Goal: Ask a question

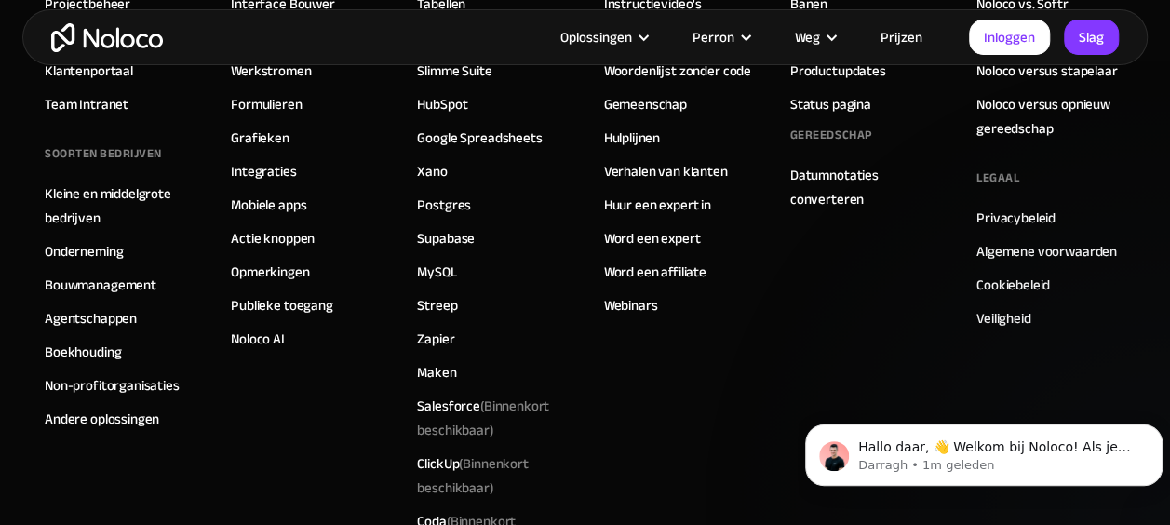
scroll to position [10236, 0]
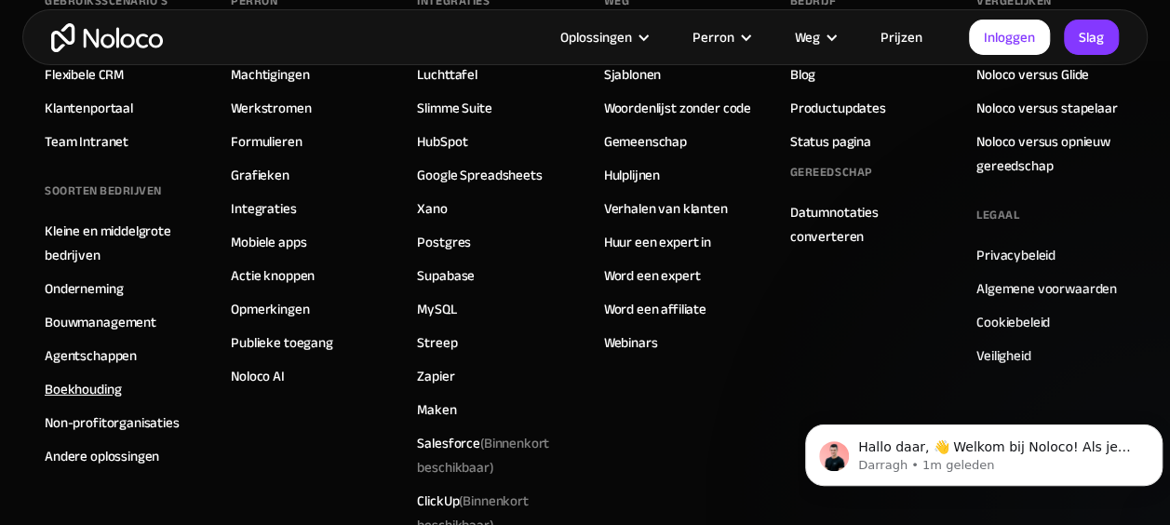
click at [98, 377] on link "Boekhouding" at bounding box center [83, 389] width 76 height 24
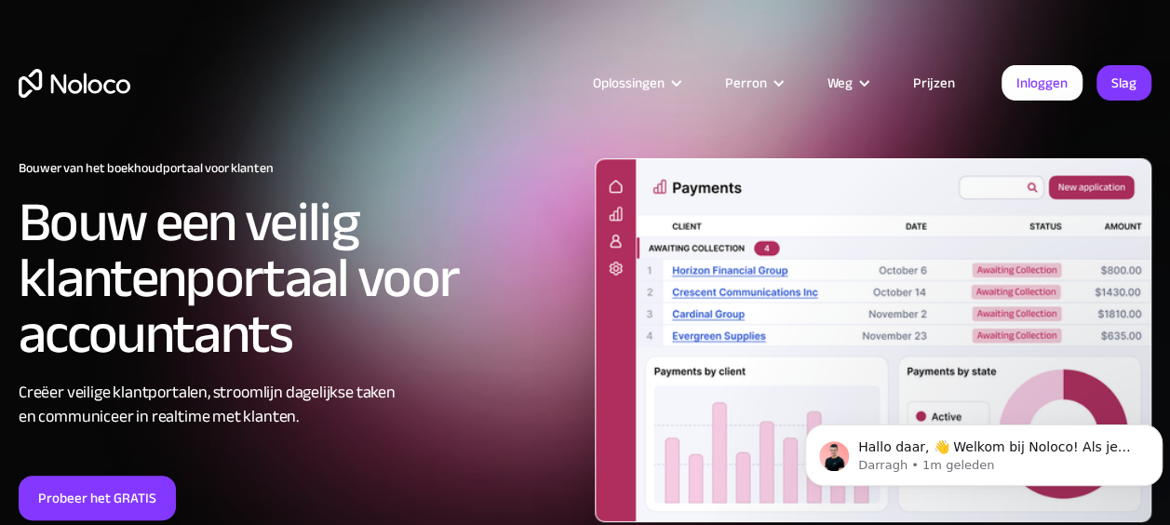
click at [74, 78] on img "thuis" at bounding box center [75, 83] width 112 height 29
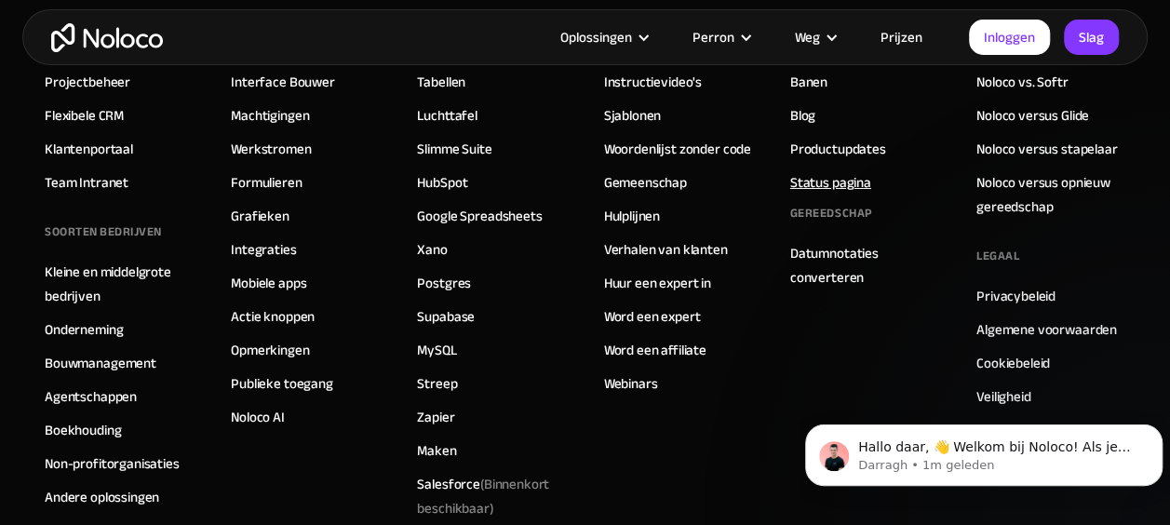
scroll to position [10236, 0]
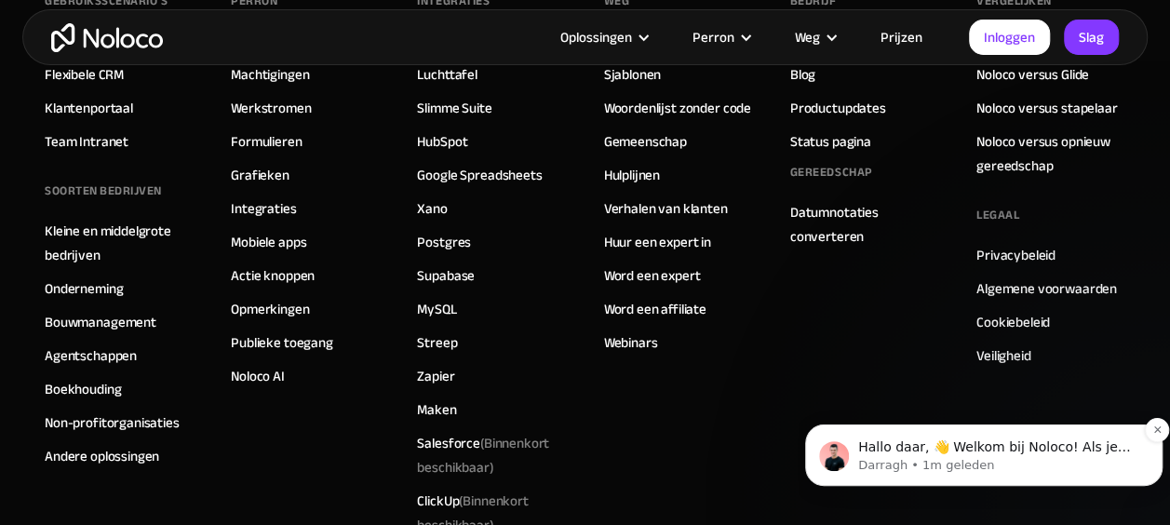
click at [1020, 448] on p "Hallo daar, 👋 Welkom bij Noloco! Als je vragen hebt, reageer dan op dit bericht…" at bounding box center [998, 448] width 281 height 19
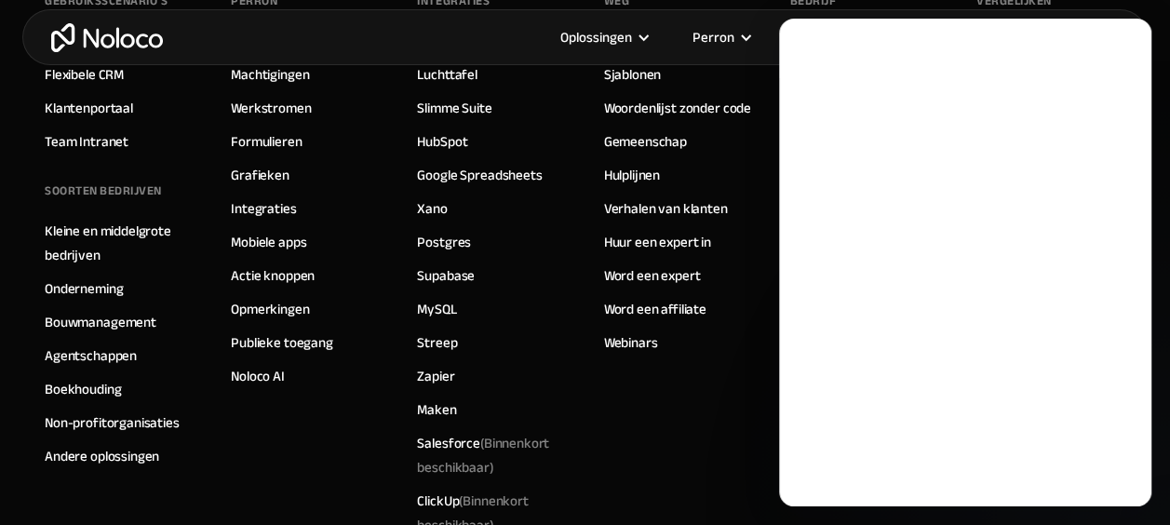
scroll to position [0, 0]
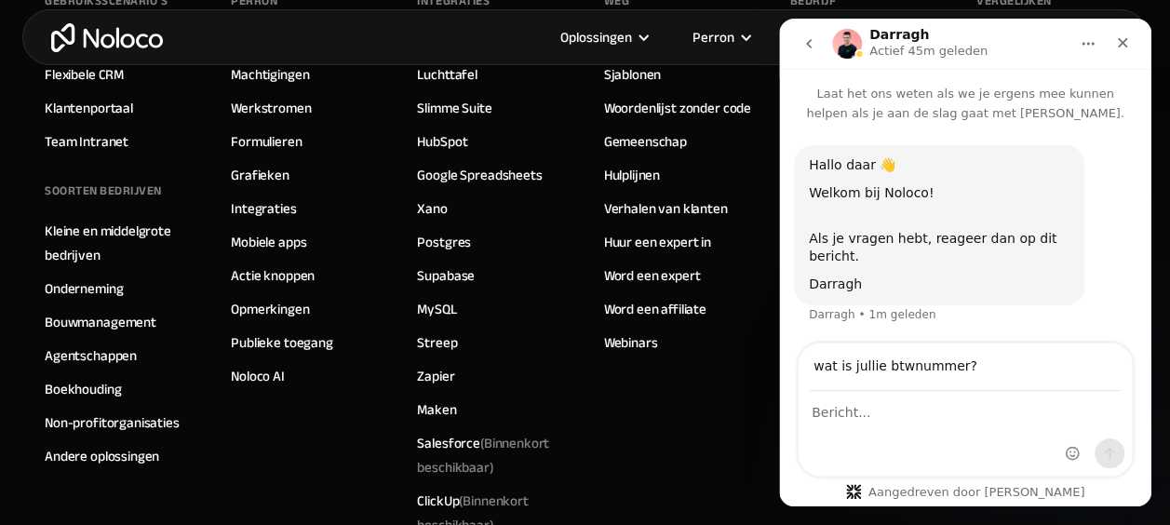
type input "wat is jullie btwnummer?"
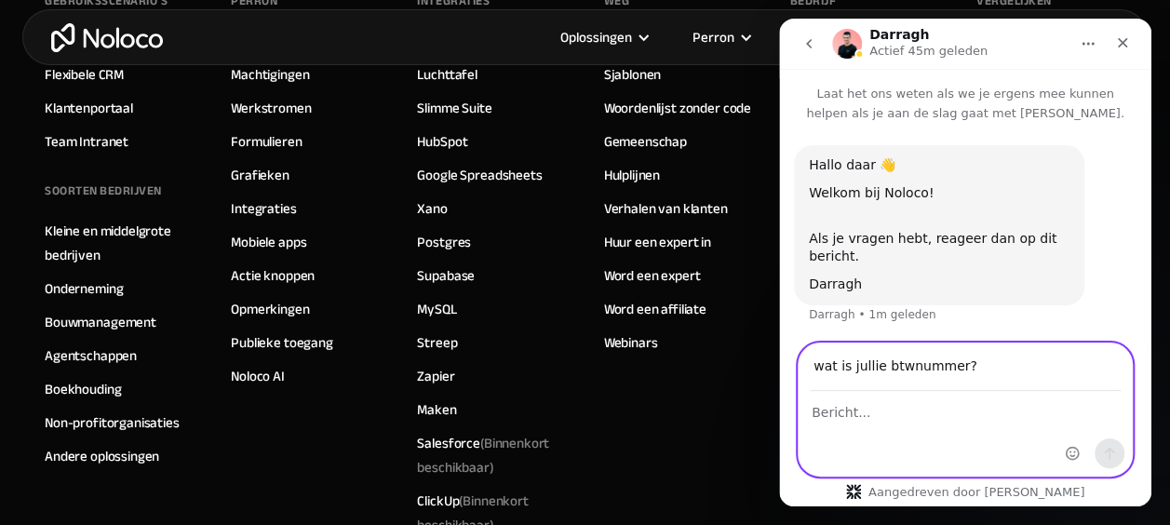
click at [899, 413] on textarea "Bericht..." at bounding box center [965, 408] width 333 height 32
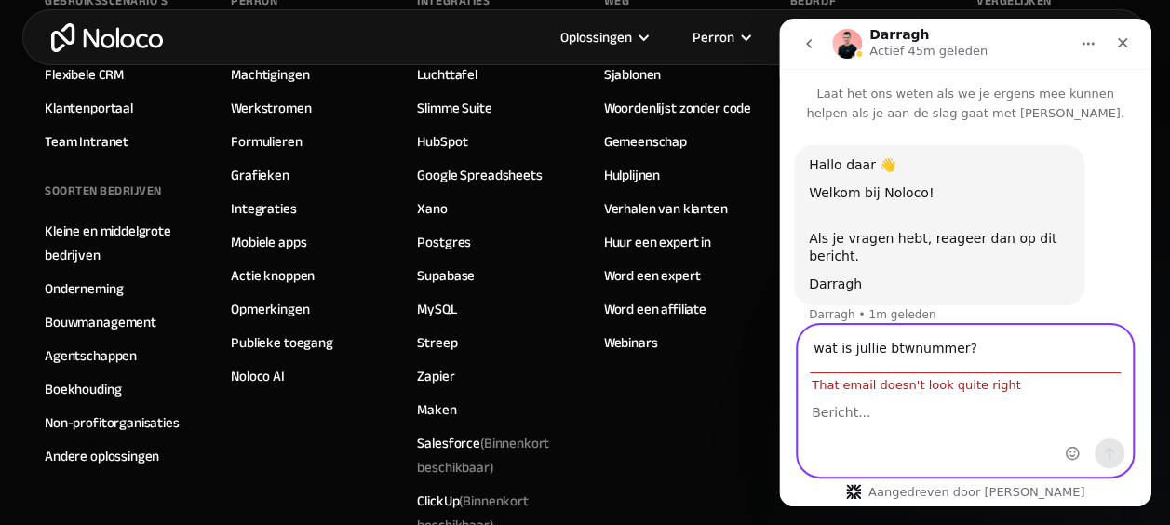
scroll to position [17, 0]
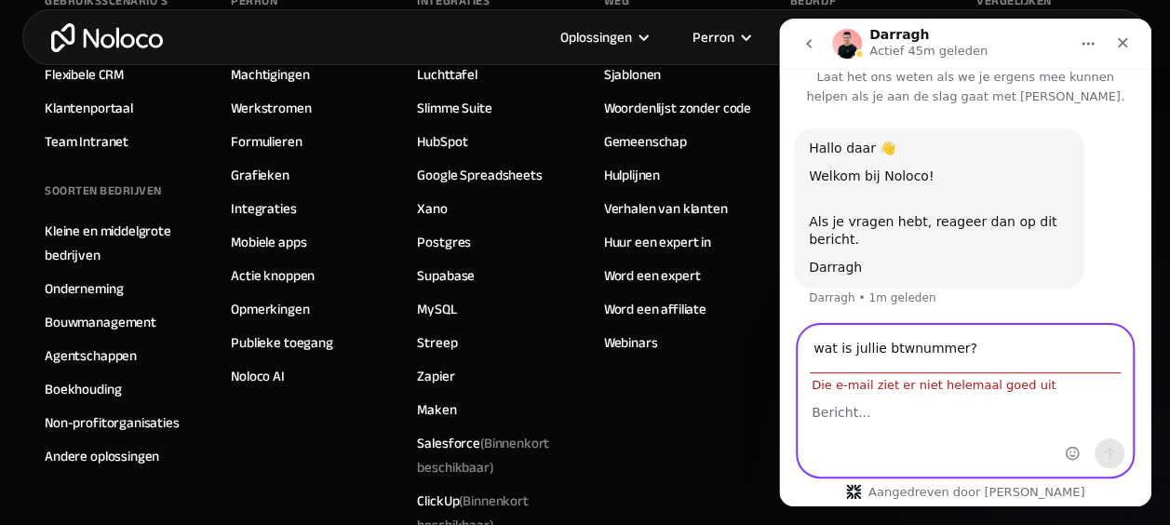
click at [859, 410] on textarea "Bericht..." at bounding box center [965, 408] width 333 height 32
drag, startPoint x: 970, startPoint y: 342, endPoint x: 772, endPoint y: 381, distance: 202.1
click html "Darragh Actief 45m geleden Laat het ons weten als we je ergens mee kunnen helpe…"
click at [853, 408] on textarea "Bericht..." at bounding box center [965, 408] width 333 height 32
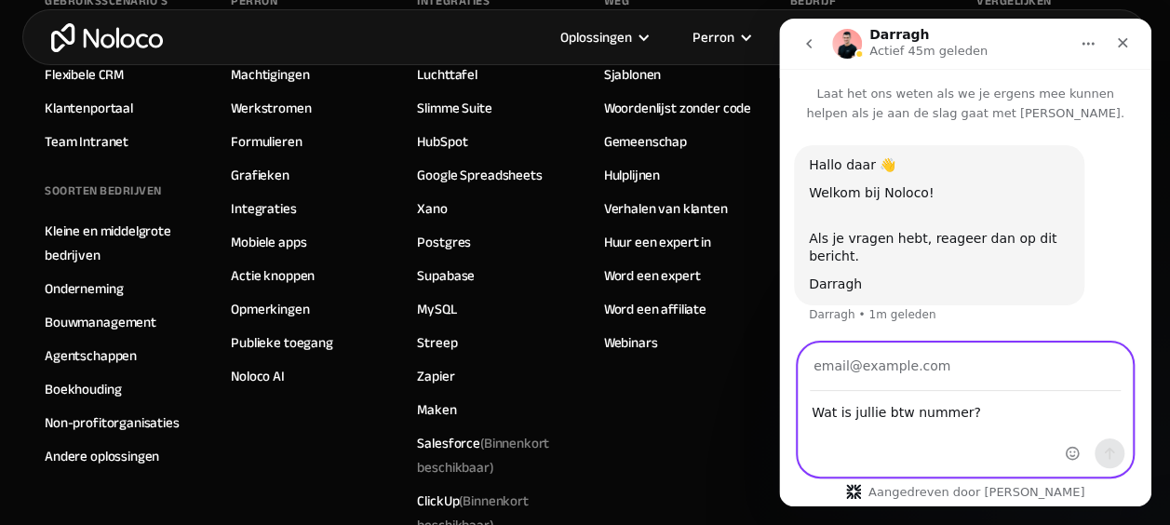
type textarea "Wat is jullie btw nummer?"
click at [845, 369] on input "Uw e-mail" at bounding box center [965, 367] width 311 height 47
type input "[EMAIL_ADDRESS][DOMAIN_NAME]"
click at [1100, 445] on button "Stuur een bericht..." at bounding box center [1110, 454] width 30 height 30
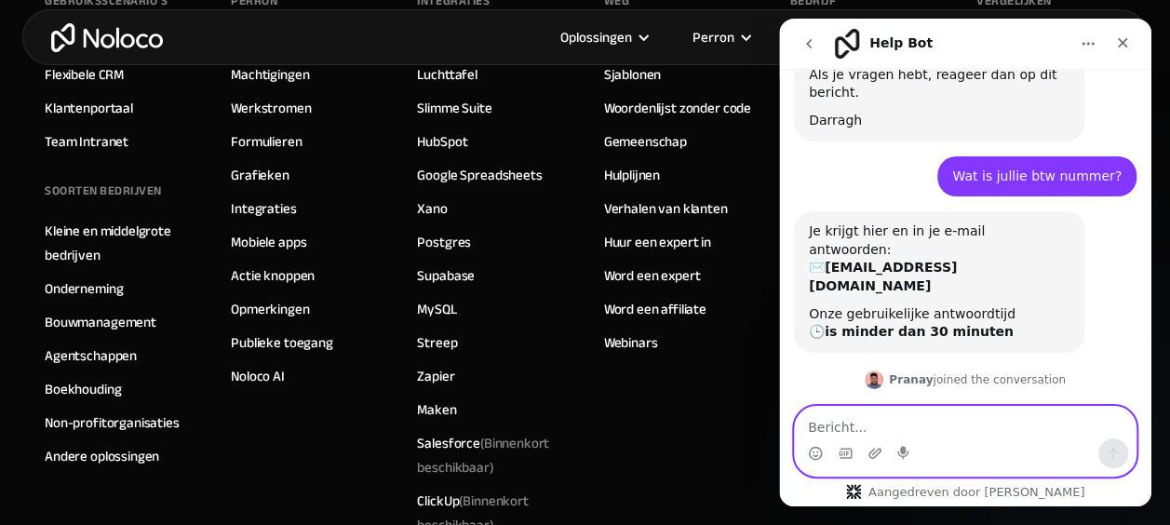
scroll to position [274, 0]
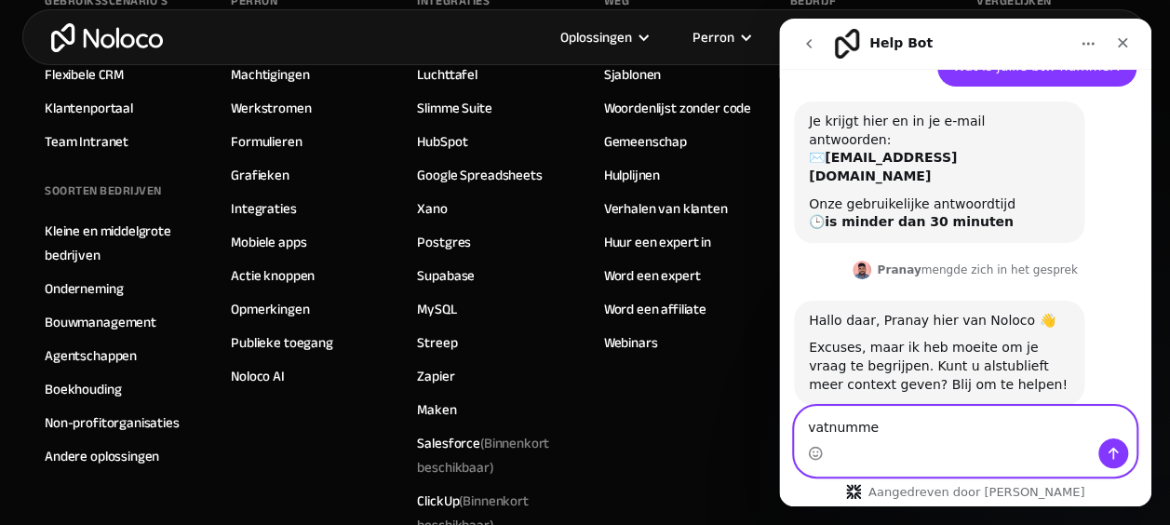
type textarea "vatnummer"
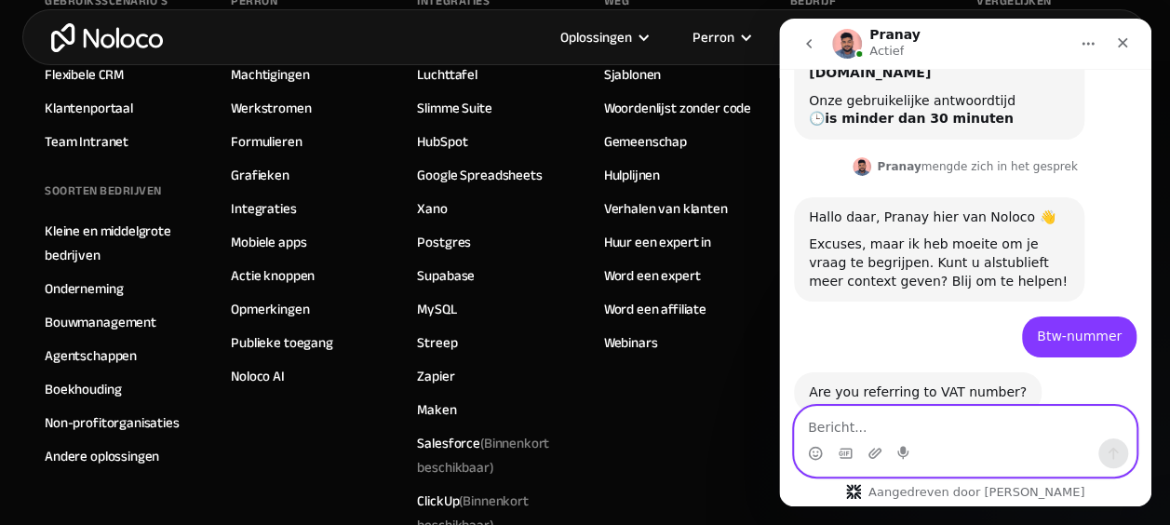
scroll to position [385, 0]
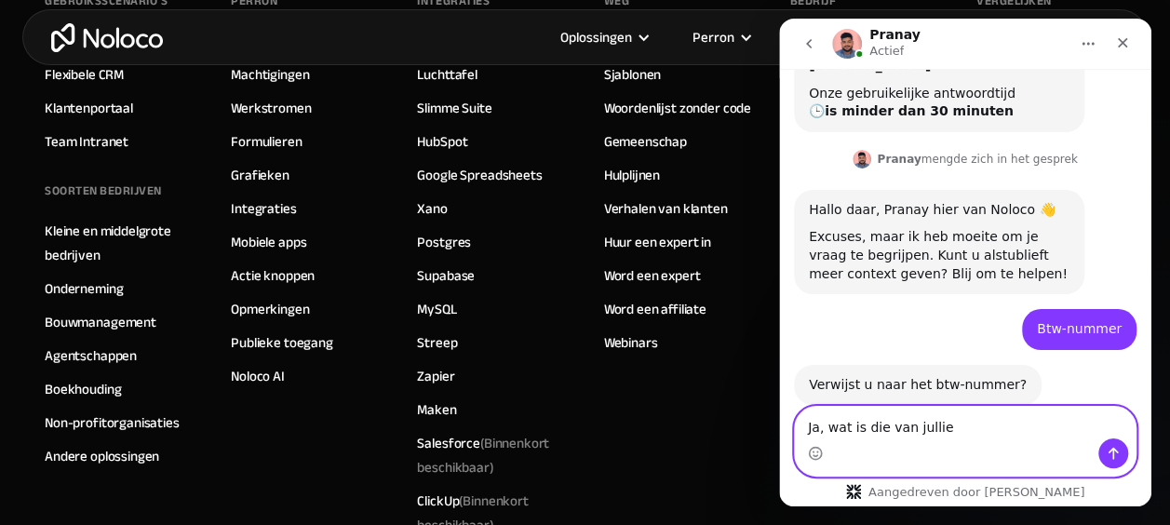
type textarea "Ja, wat is die van jullie?"
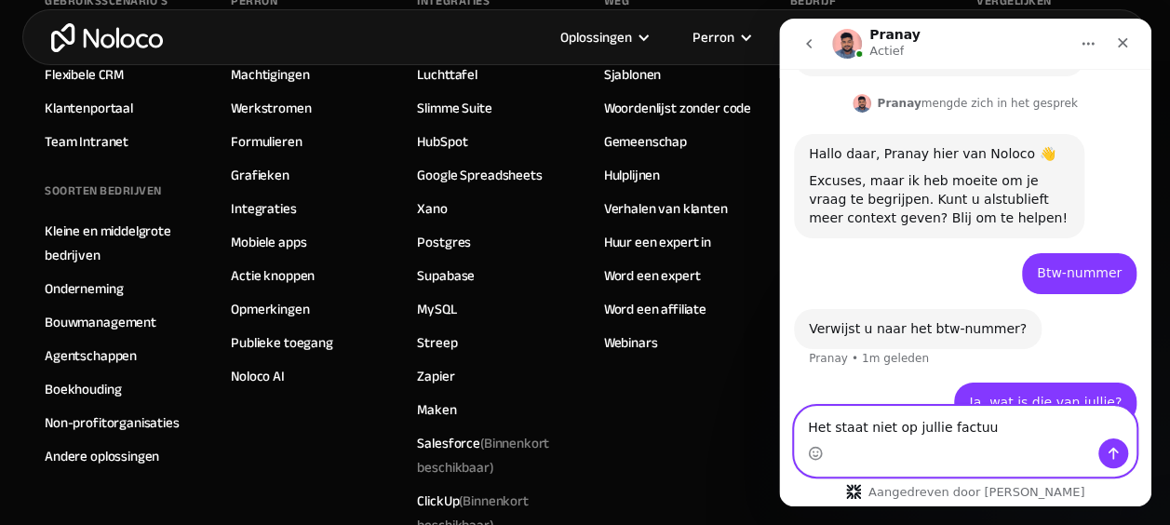
type textarea "Het staat niet op jullie factuur"
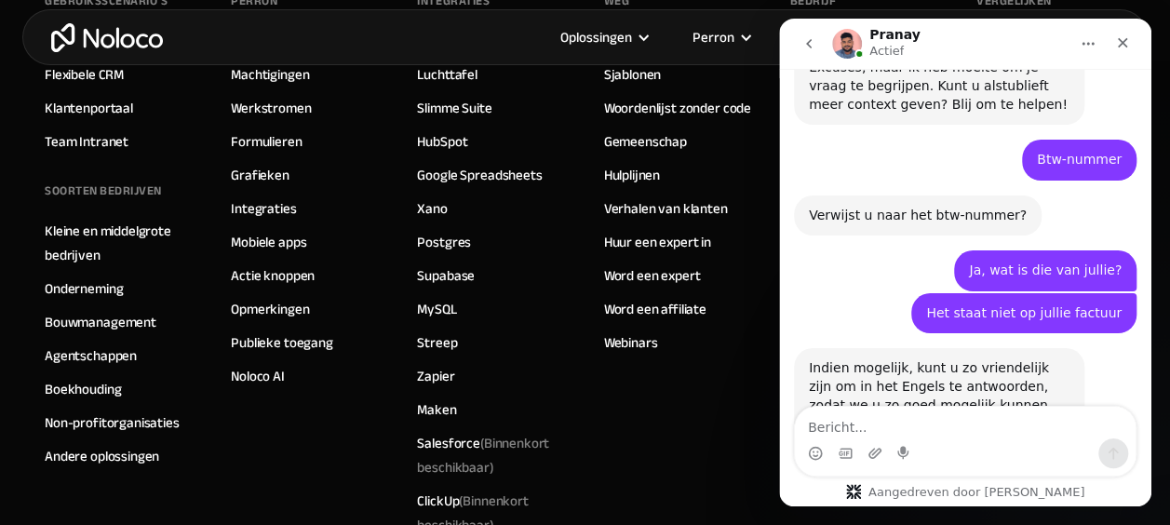
scroll to position [665, 0]
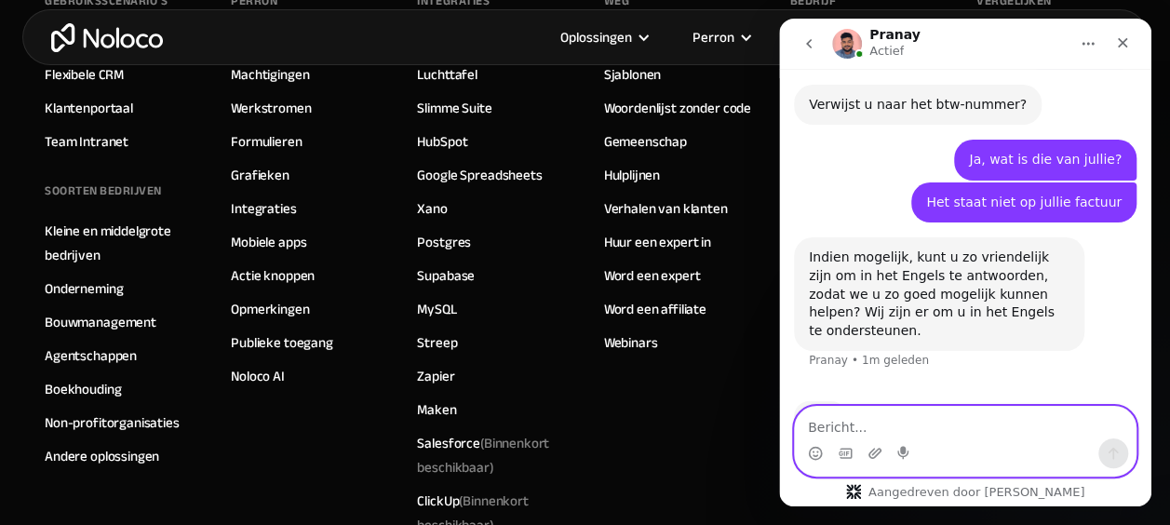
click at [868, 424] on textarea "Bericht..." at bounding box center [965, 423] width 341 height 32
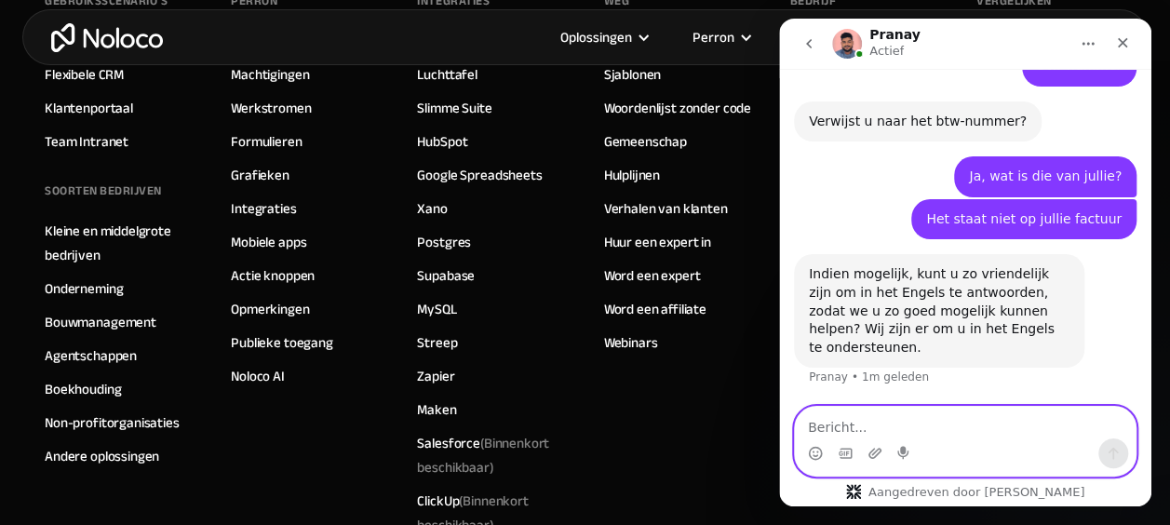
scroll to position [592, 0]
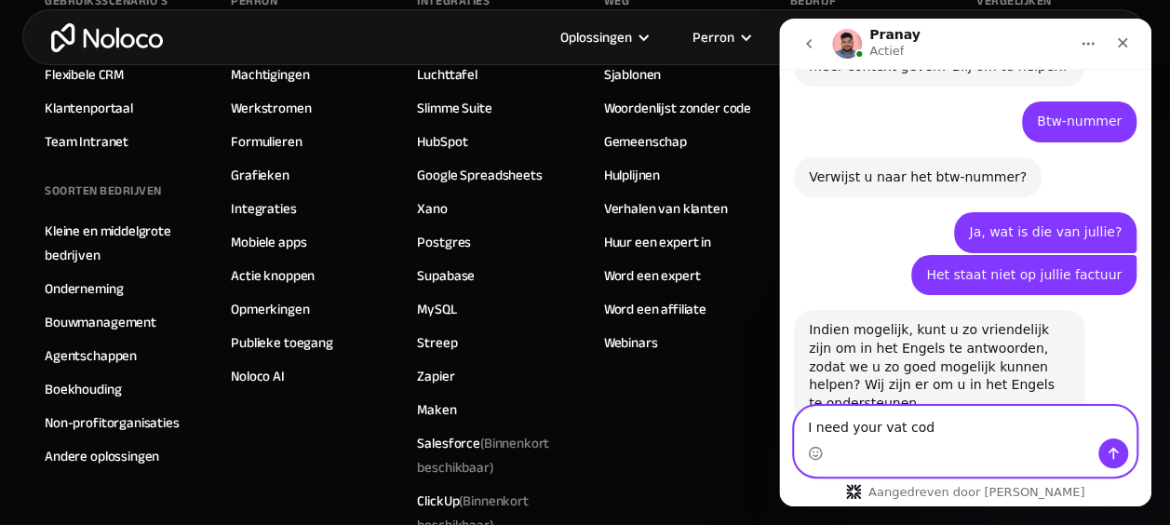
type textarea "I need your vat code"
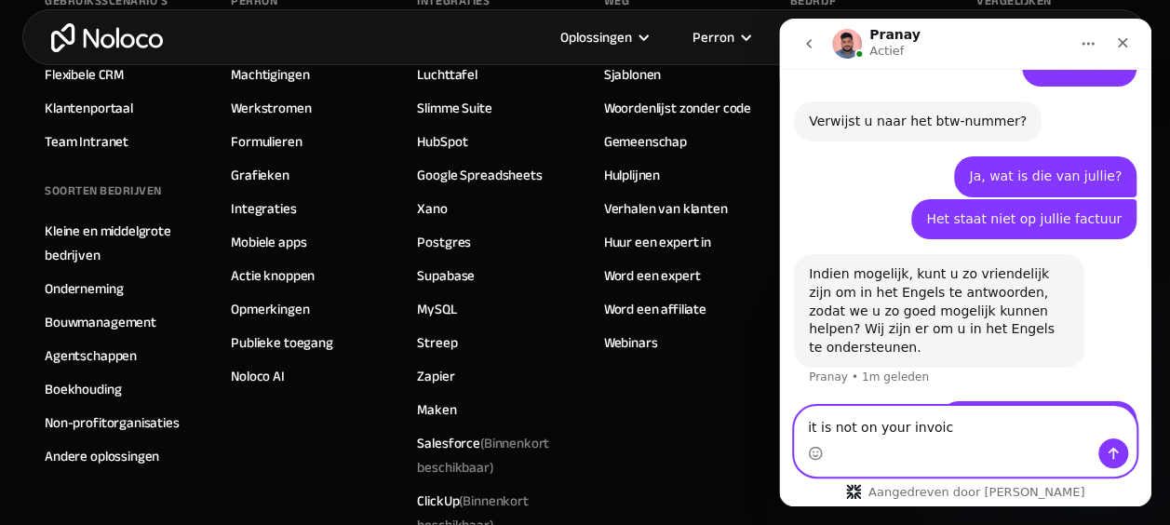
type textarea "it is not on your invoice"
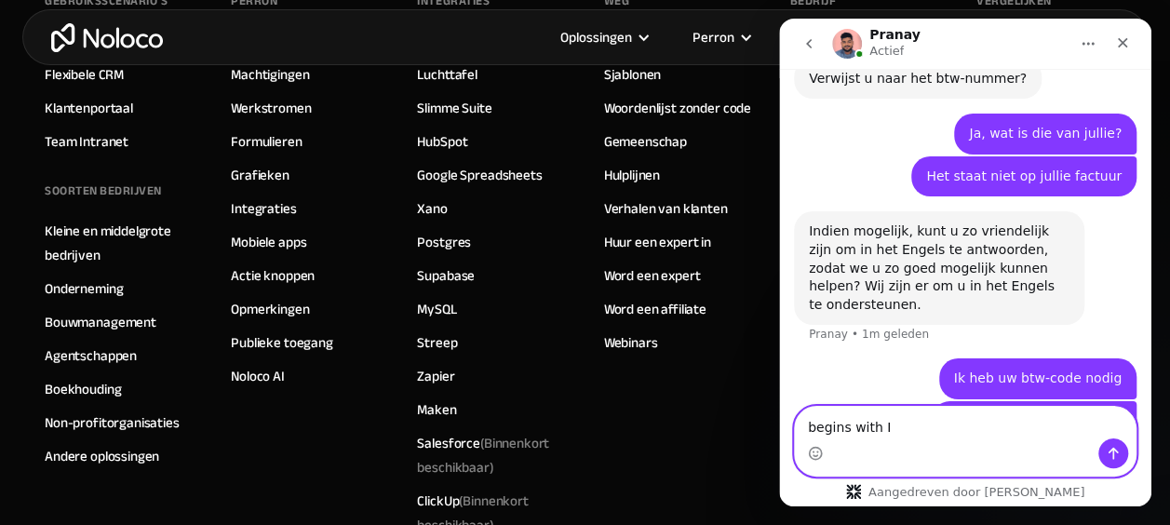
type textarea "begins with IE"
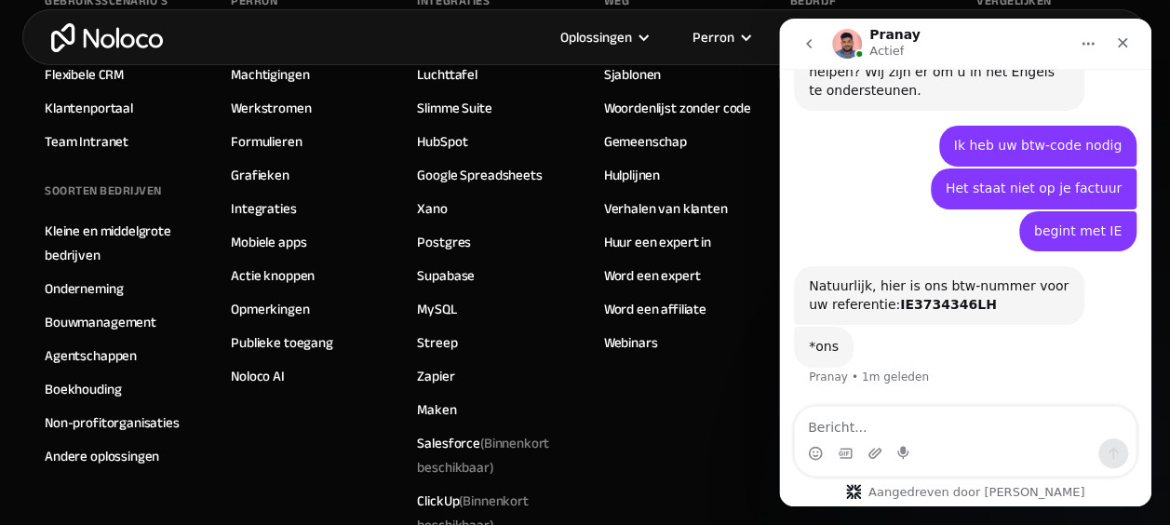
scroll to position [849, 0]
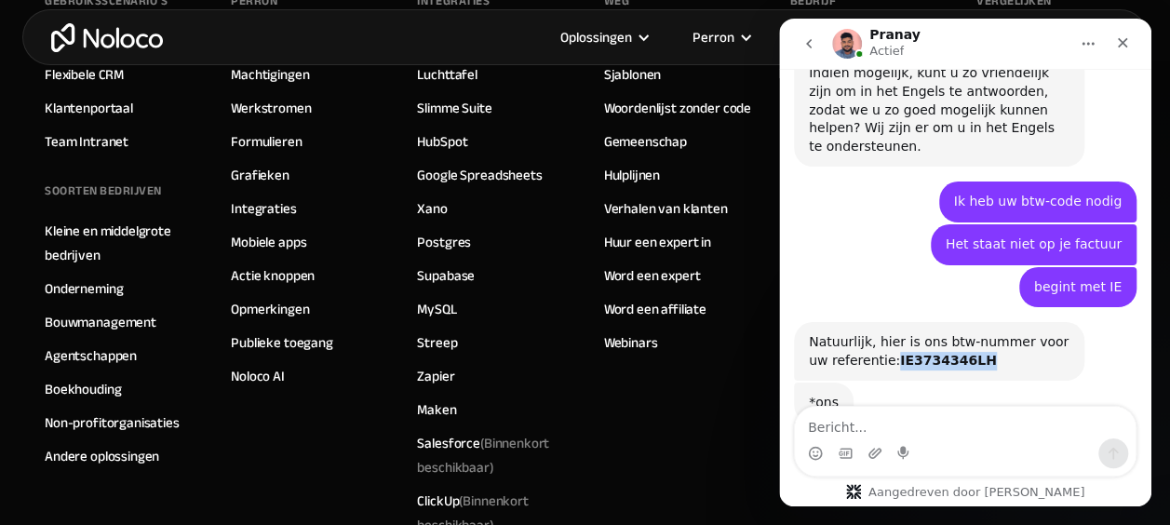
drag, startPoint x: 871, startPoint y: 307, endPoint x: 952, endPoint y: 305, distance: 81.0
click at [952, 333] on div "Natuurlijk, hier is ons btw-nummer voor uw referentie: IE3734346LH" at bounding box center [939, 351] width 261 height 36
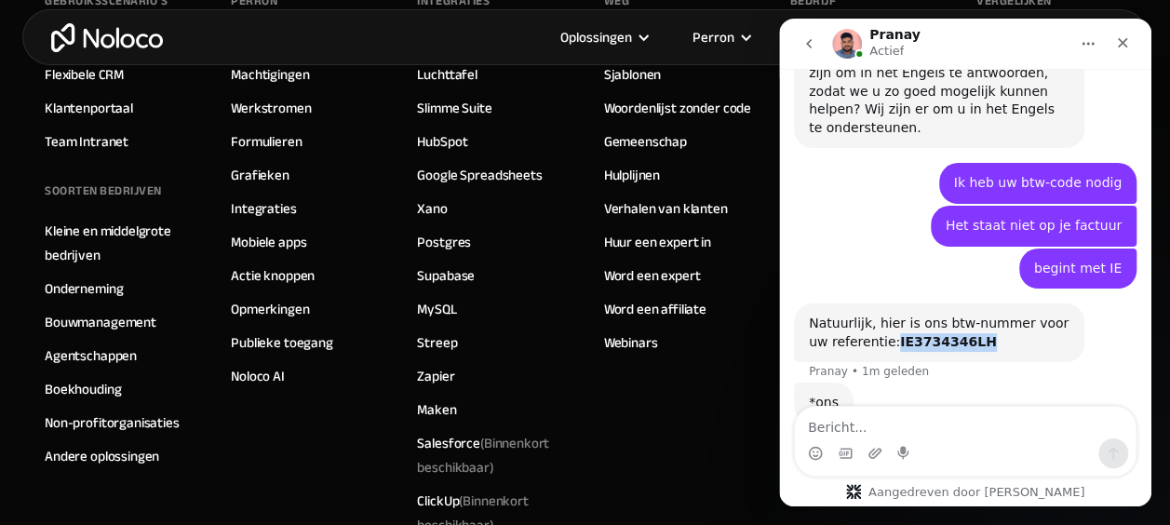
copy b "IE3734346LH"
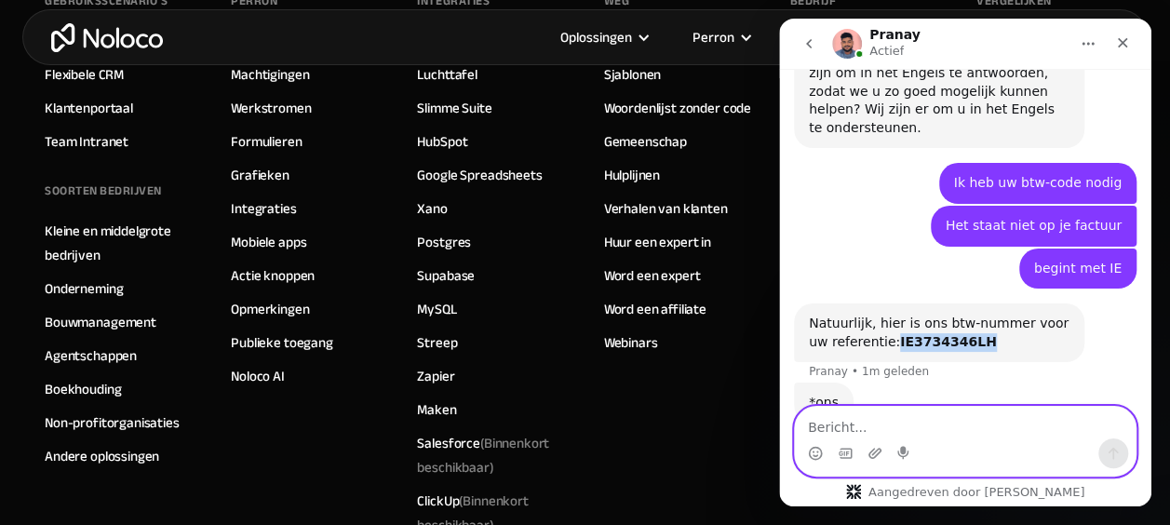
click at [897, 425] on textarea "Bericht..." at bounding box center [965, 423] width 341 height 32
type textarea "thanks"
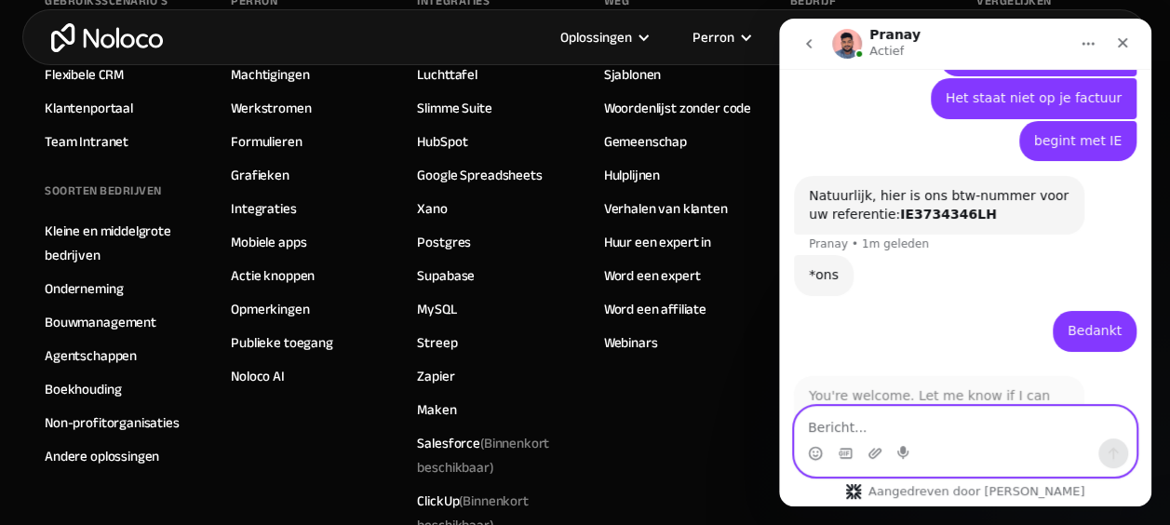
scroll to position [997, 0]
